Goal: Task Accomplishment & Management: Use online tool/utility

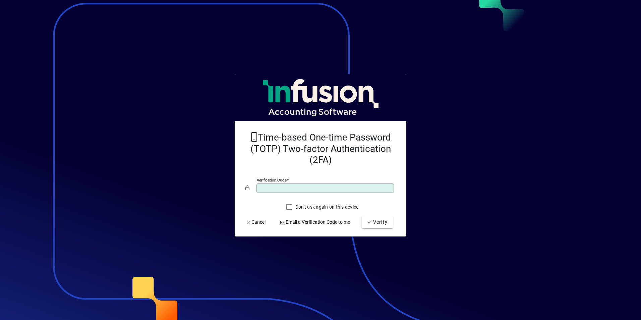
type input "******"
click at [362, 216] on button "Verify" at bounding box center [377, 222] width 31 height 12
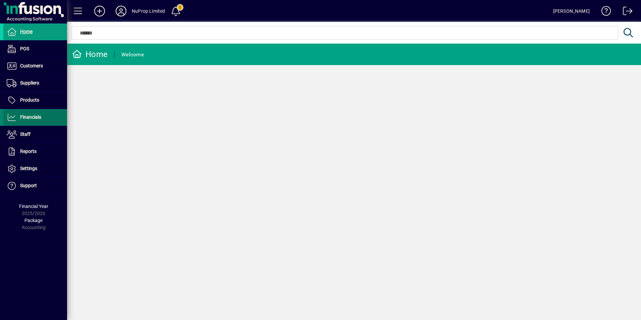
click at [30, 119] on span "Financials" at bounding box center [30, 116] width 21 height 5
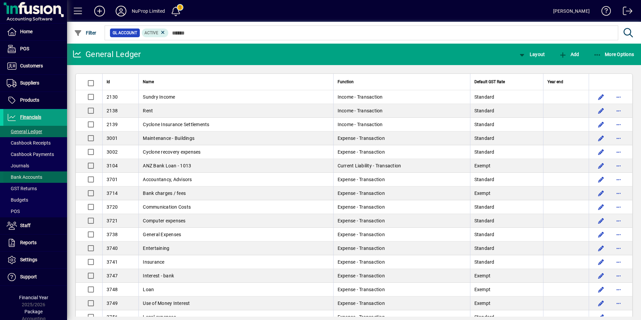
click at [26, 174] on span "Bank Accounts" at bounding box center [22, 177] width 39 height 7
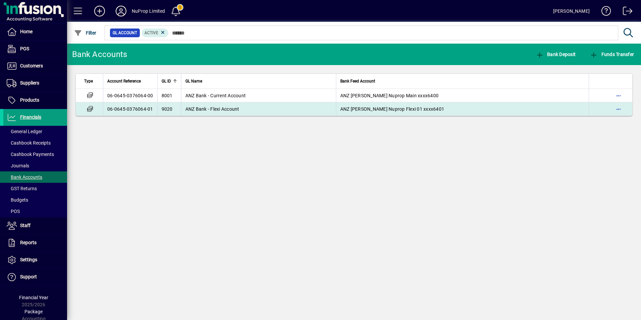
click at [200, 108] on span "ANZ Bank - Flexi Account" at bounding box center [212, 108] width 54 height 5
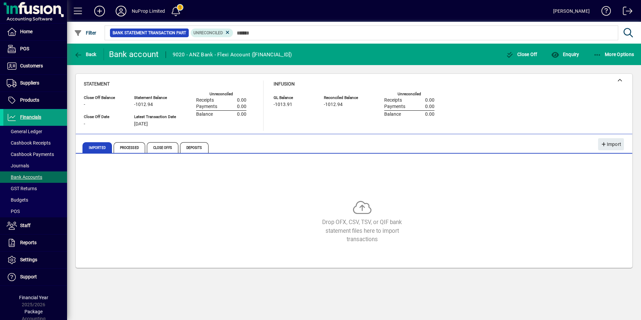
click at [173, 10] on span at bounding box center [176, 11] width 16 height 16
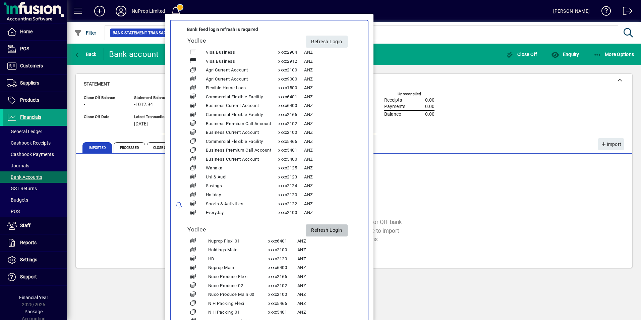
click at [330, 230] on span "Refresh Login" at bounding box center [326, 230] width 31 height 11
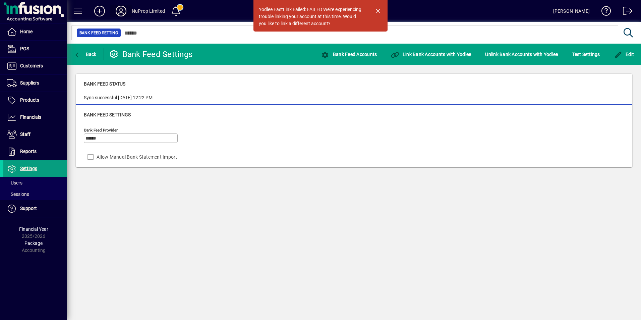
click at [119, 12] on icon at bounding box center [120, 11] width 13 height 11
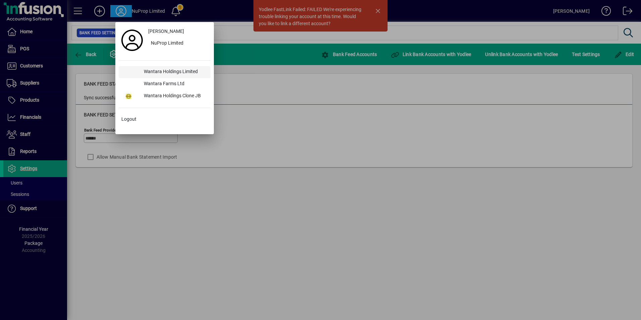
click at [147, 70] on div "Wantara Holdings Limited" at bounding box center [174, 72] width 72 height 12
